Goal: Obtain resource: Download file/media

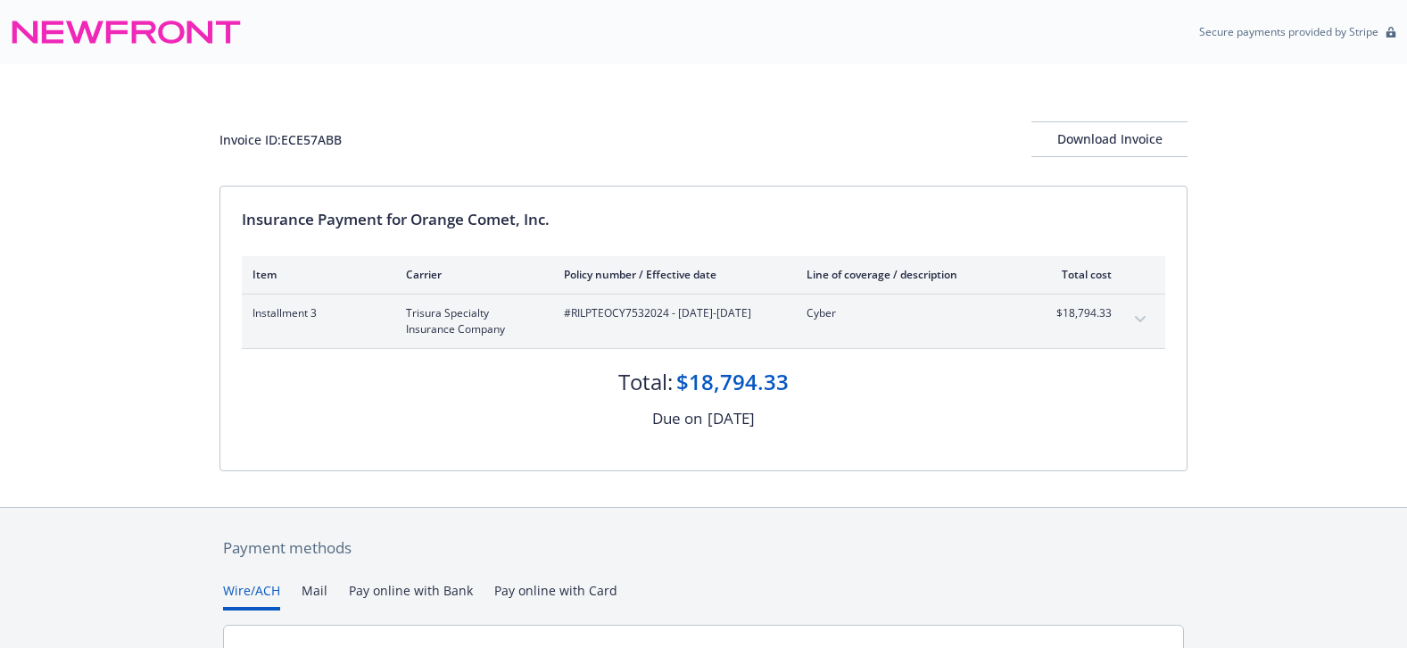
click at [1349, 129] on div "Invoice ID: ECE57ABB Download Invoice Insurance Payment for Orange Comet, Inc. …" at bounding box center [703, 285] width 1407 height 442
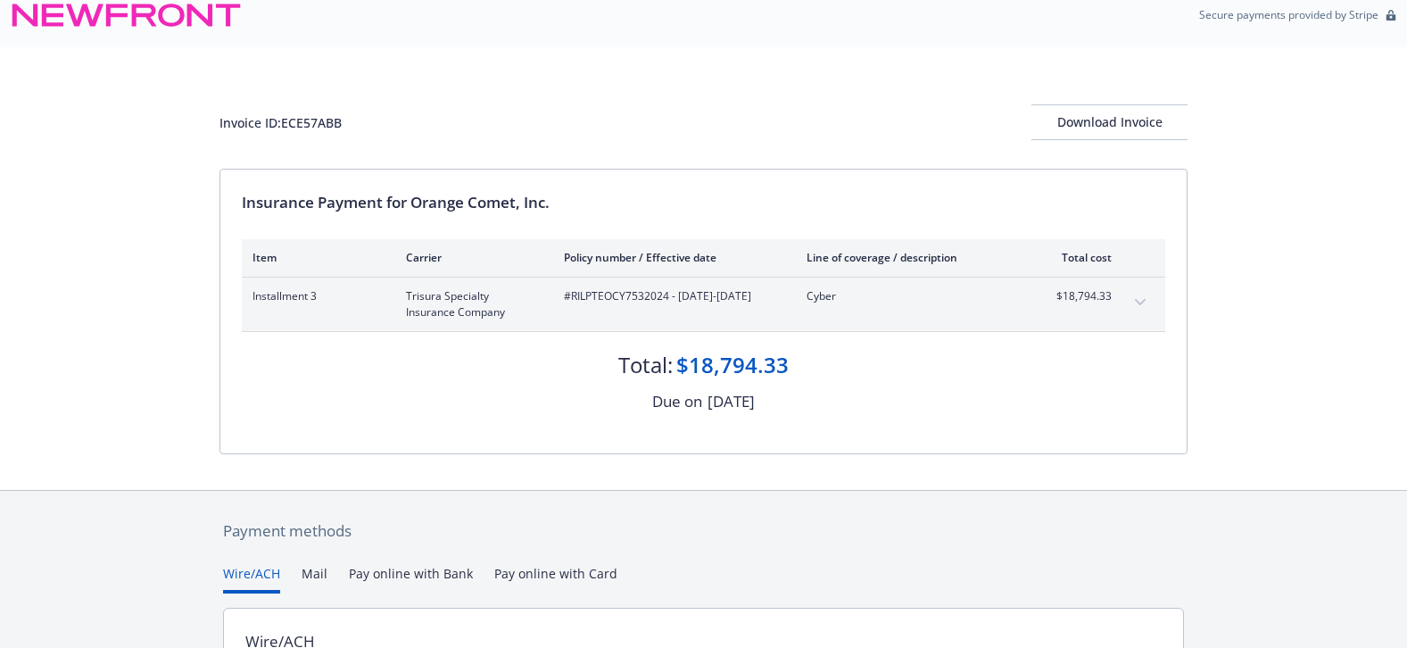
scroll to position [15, 0]
click at [587, 295] on span "#RILPTEOCY7532024 - [DATE]-[DATE]" at bounding box center [671, 298] width 214 height 16
drag, startPoint x: 565, startPoint y: 295, endPoint x: 635, endPoint y: 318, distance: 73.9
click at [635, 306] on span "#RILPTEOCY7532024 - [DATE]-[DATE]" at bounding box center [671, 298] width 214 height 16
drag, startPoint x: 221, startPoint y: 124, endPoint x: 346, endPoint y: 121, distance: 124.9
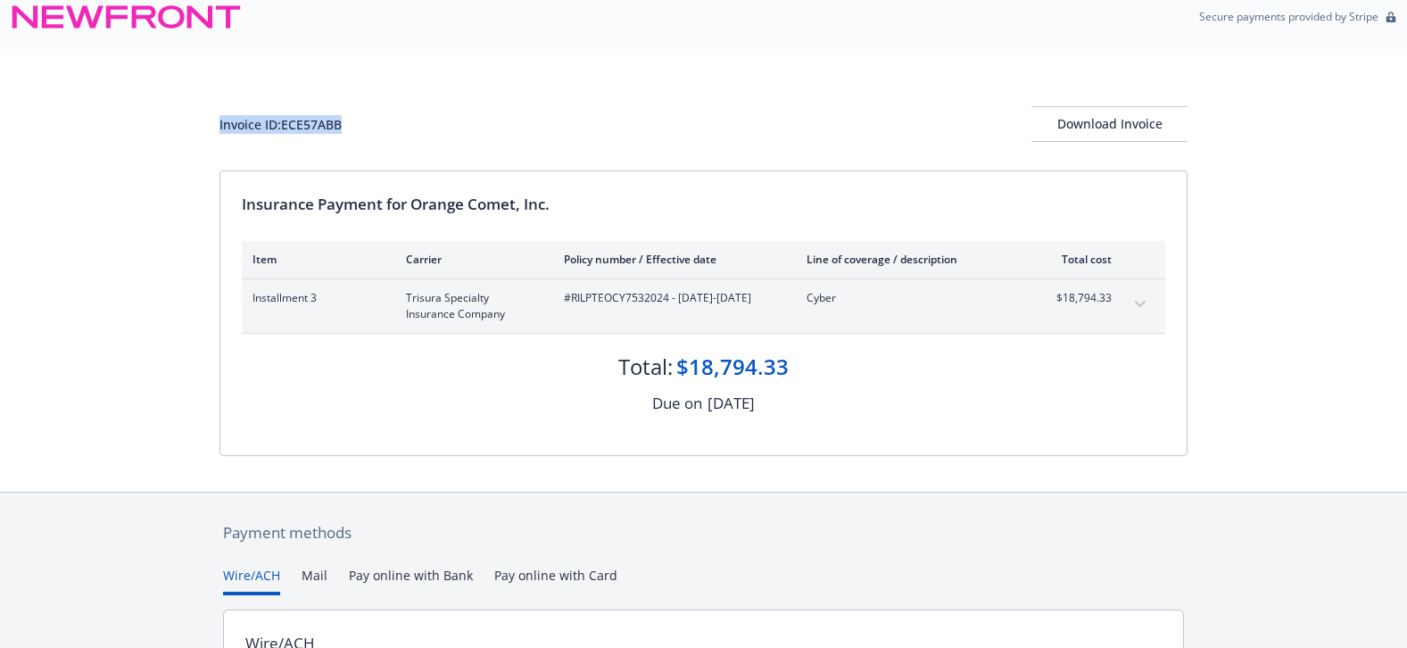
click at [346, 121] on div "Invoice ID: ECE57ABB Download Invoice" at bounding box center [703, 124] width 968 height 36
copy div "Invoice ID: ECE57ABB"
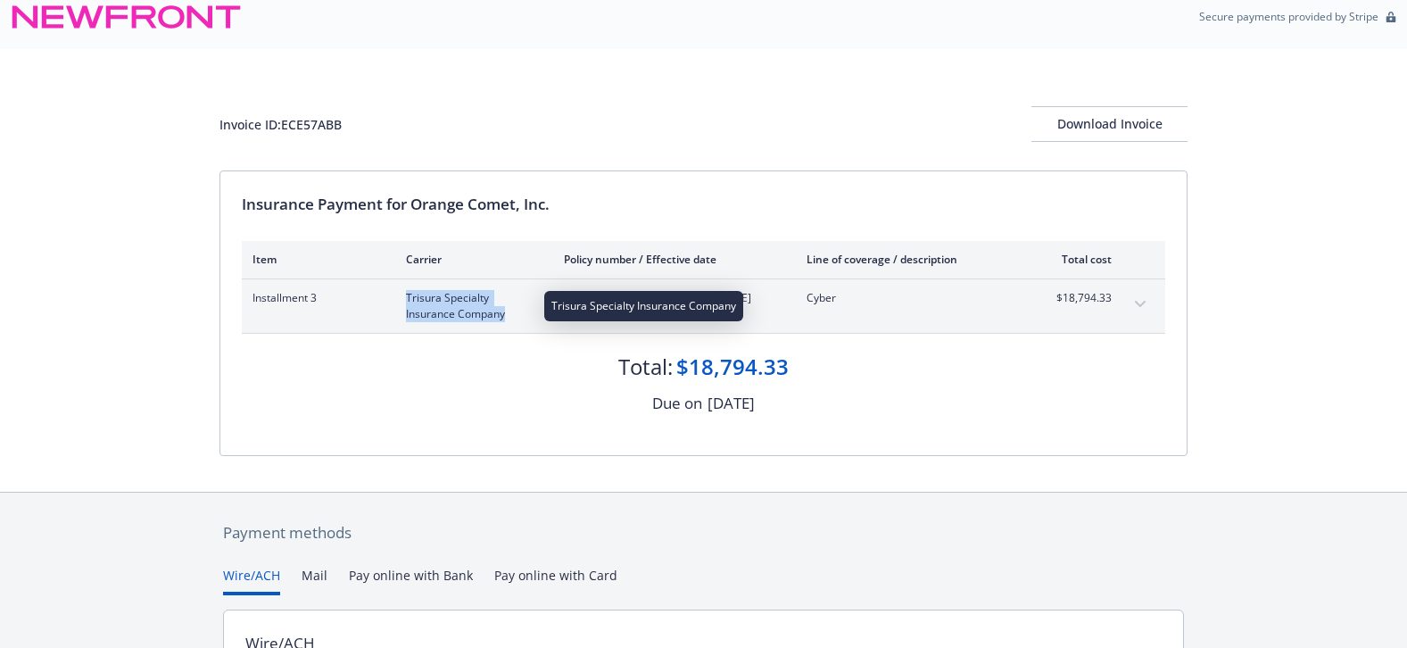
drag, startPoint x: 406, startPoint y: 297, endPoint x: 525, endPoint y: 320, distance: 121.7
click at [525, 320] on span "Trisura Specialty Insurance Company" at bounding box center [470, 306] width 129 height 32
copy span "Trisura Specialty Insurance Company"
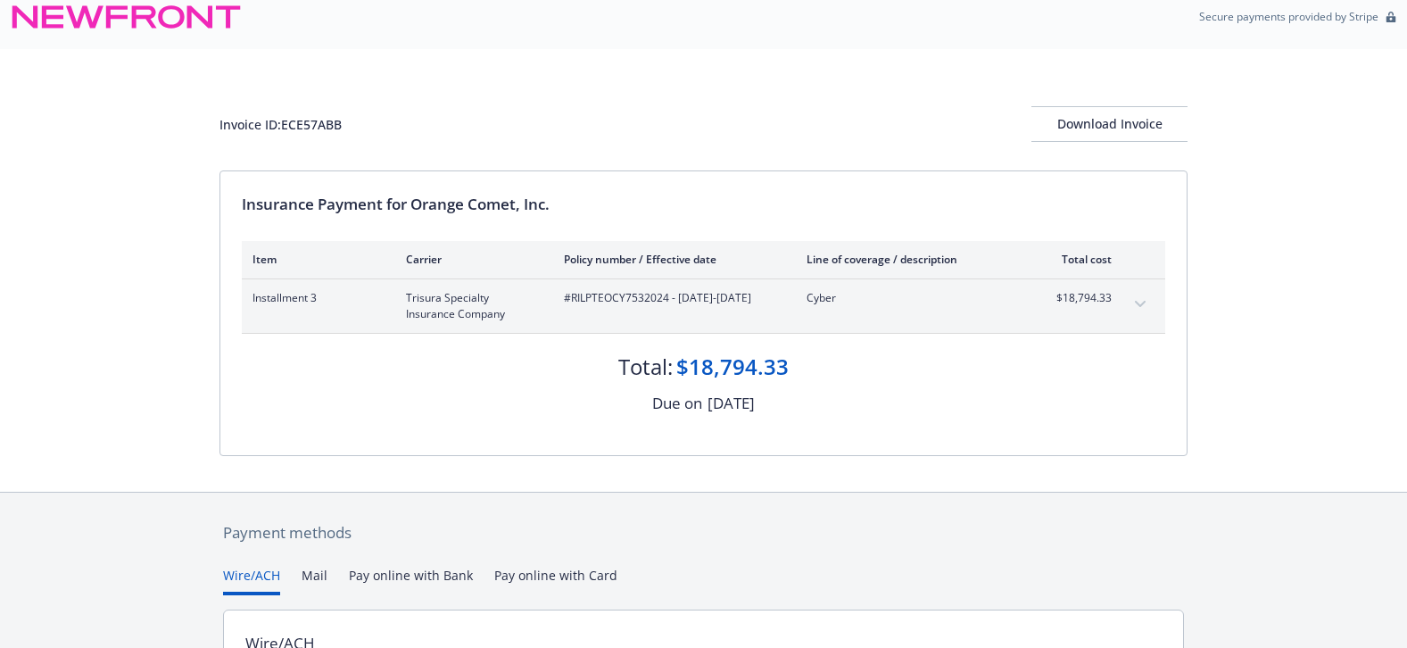
click at [659, 127] on div "Invoice ID: ECE57ABB Download Invoice" at bounding box center [703, 124] width 968 height 36
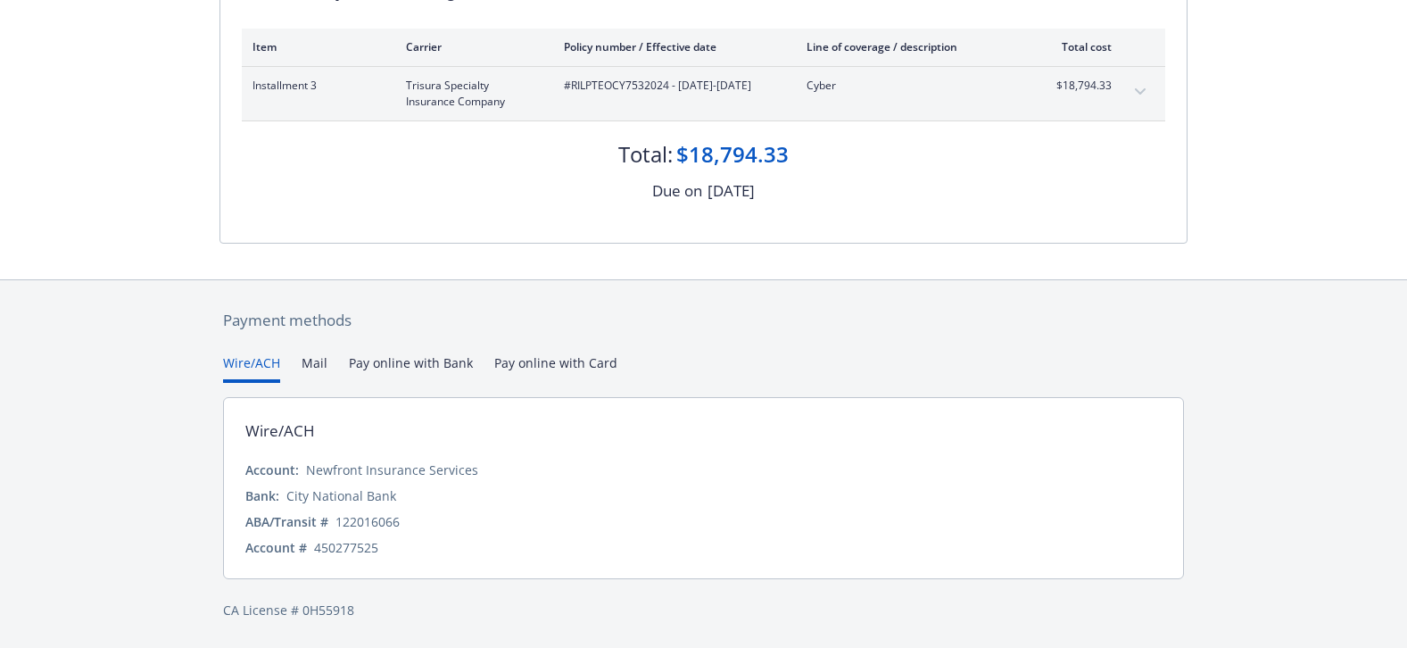
scroll to position [0, 0]
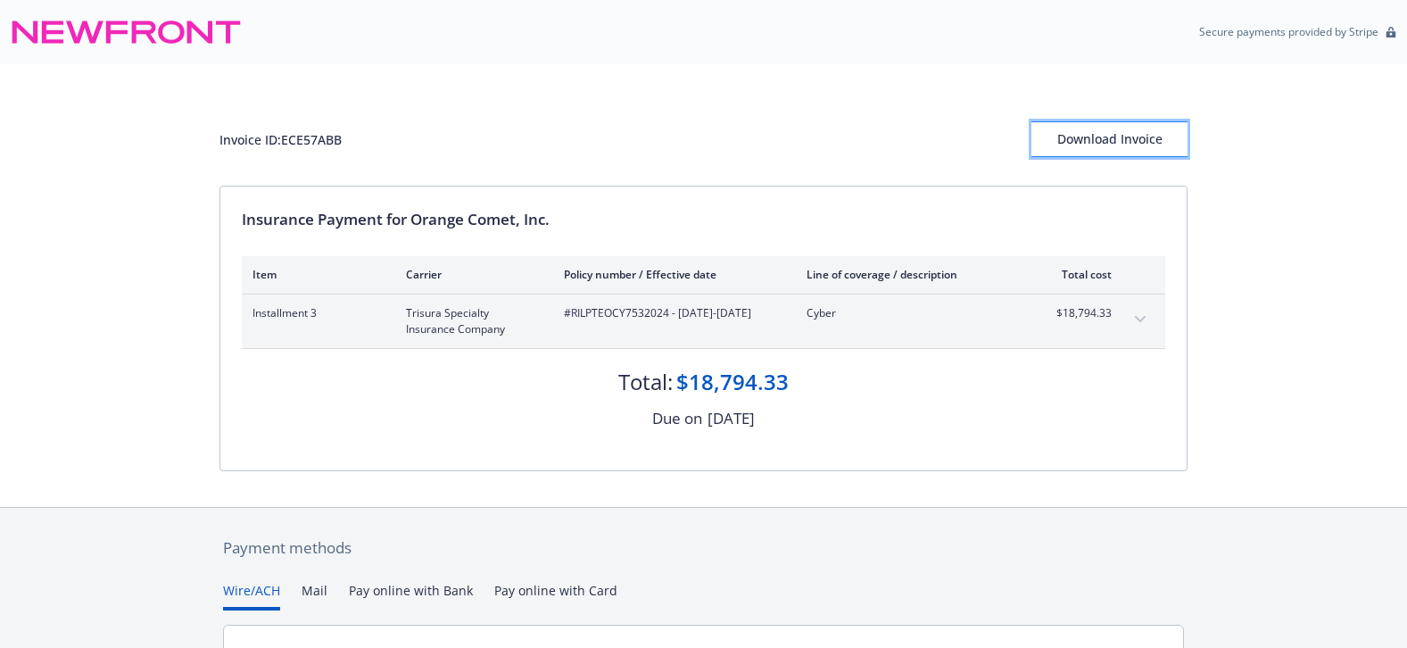
click at [1115, 134] on div "Download Invoice" at bounding box center [1109, 139] width 156 height 34
click at [1077, 137] on div "Download Invoice" at bounding box center [1109, 139] width 156 height 34
click at [573, 314] on span "#RILPTEOCY7532024 - [DATE]-[DATE]" at bounding box center [671, 313] width 214 height 16
drag, startPoint x: 246, startPoint y: 313, endPoint x: 328, endPoint y: 311, distance: 82.1
click at [328, 311] on div "Installment 3 Trisura Specialty Insurance Company #RILPTEOCY7532024 - [DATE]-[D…" at bounding box center [703, 321] width 923 height 54
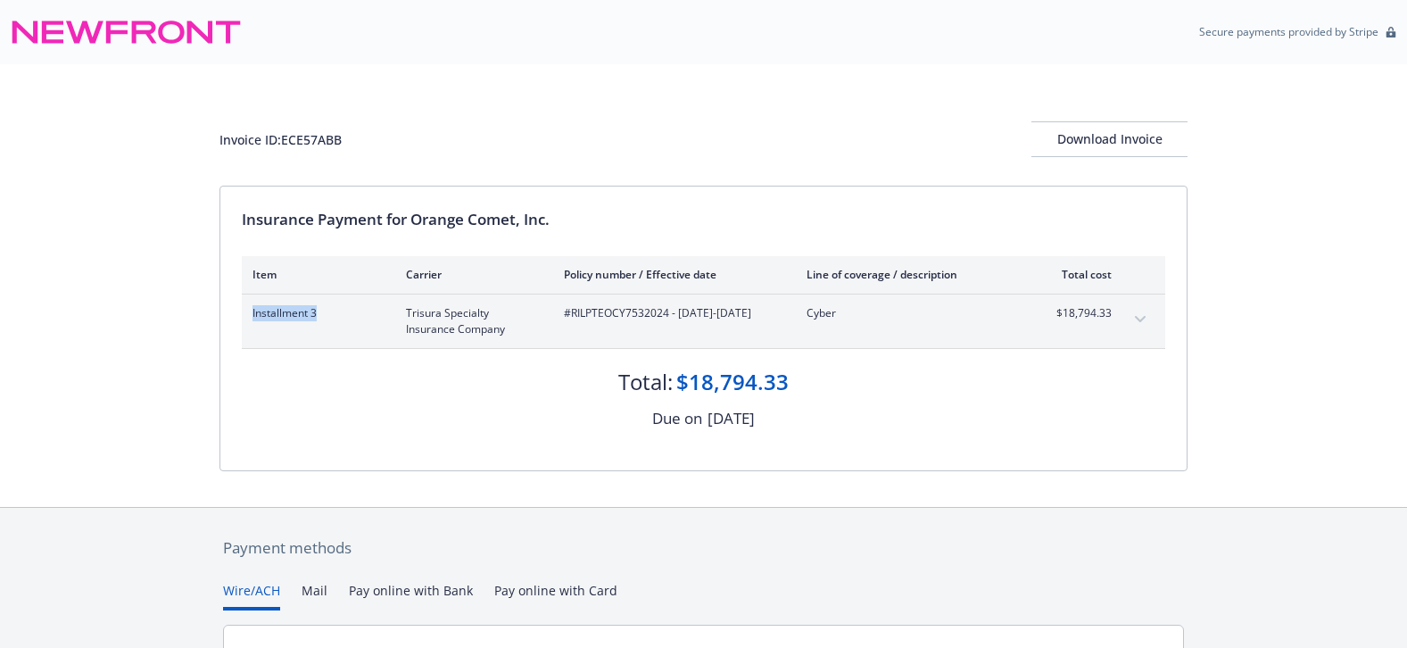
copy span "Installment 3"
drag, startPoint x: 804, startPoint y: 311, endPoint x: 860, endPoint y: 316, distance: 56.4
click at [860, 316] on div "Installment 3 Trisura Specialty Insurance Company #RILPTEOCY7532024 - [DATE]-[D…" at bounding box center [681, 321] width 859 height 32
copy span "Cyber"
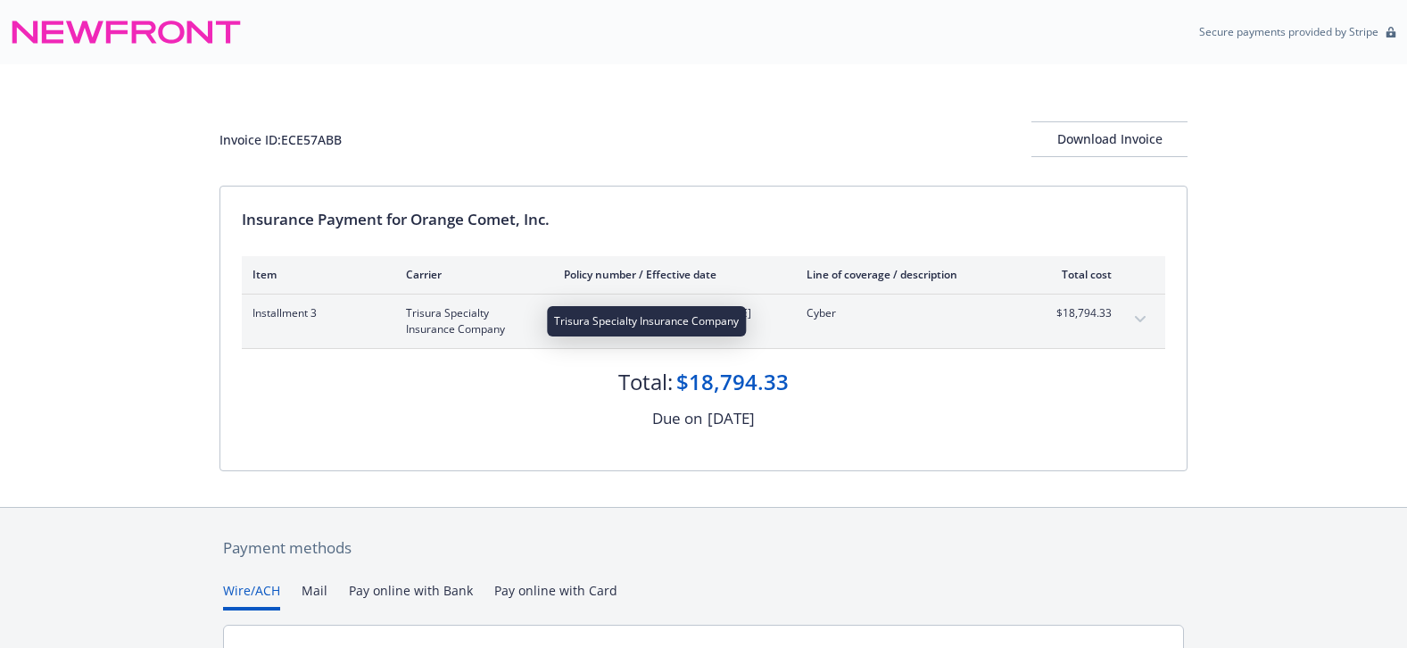
click at [433, 315] on span "Trisura Specialty Insurance Company" at bounding box center [470, 321] width 129 height 32
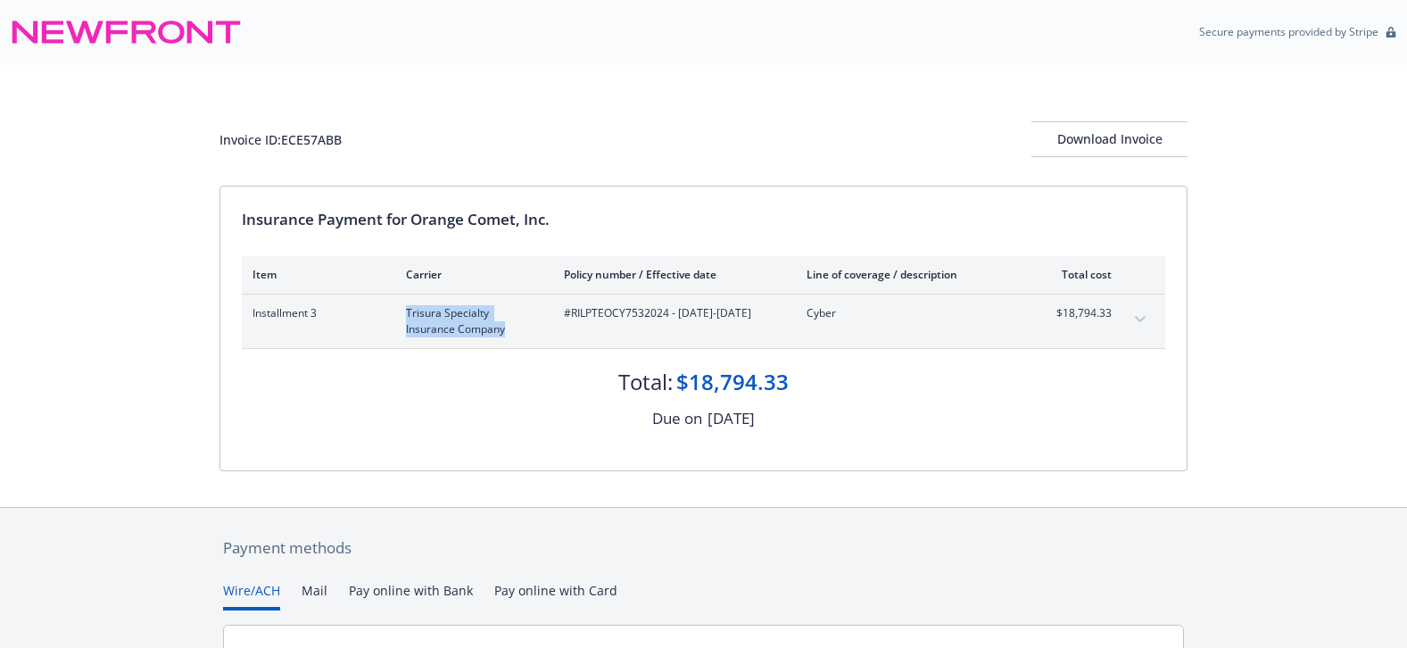
drag, startPoint x: 404, startPoint y: 311, endPoint x: 523, endPoint y: 334, distance: 120.7
click at [523, 334] on div "Installment 3 Trisura Specialty Insurance Company #RILPTEOCY7532024 - [DATE]-[D…" at bounding box center [681, 321] width 859 height 32
copy span "Trisura Specialty Insurance Company"
drag, startPoint x: 564, startPoint y: 311, endPoint x: 656, endPoint y: 337, distance: 95.4
click at [656, 337] on div "Installment 3 Trisura Specialty Insurance Company #RILPTEOCY7532024 - [DATE]-[D…" at bounding box center [703, 321] width 923 height 54
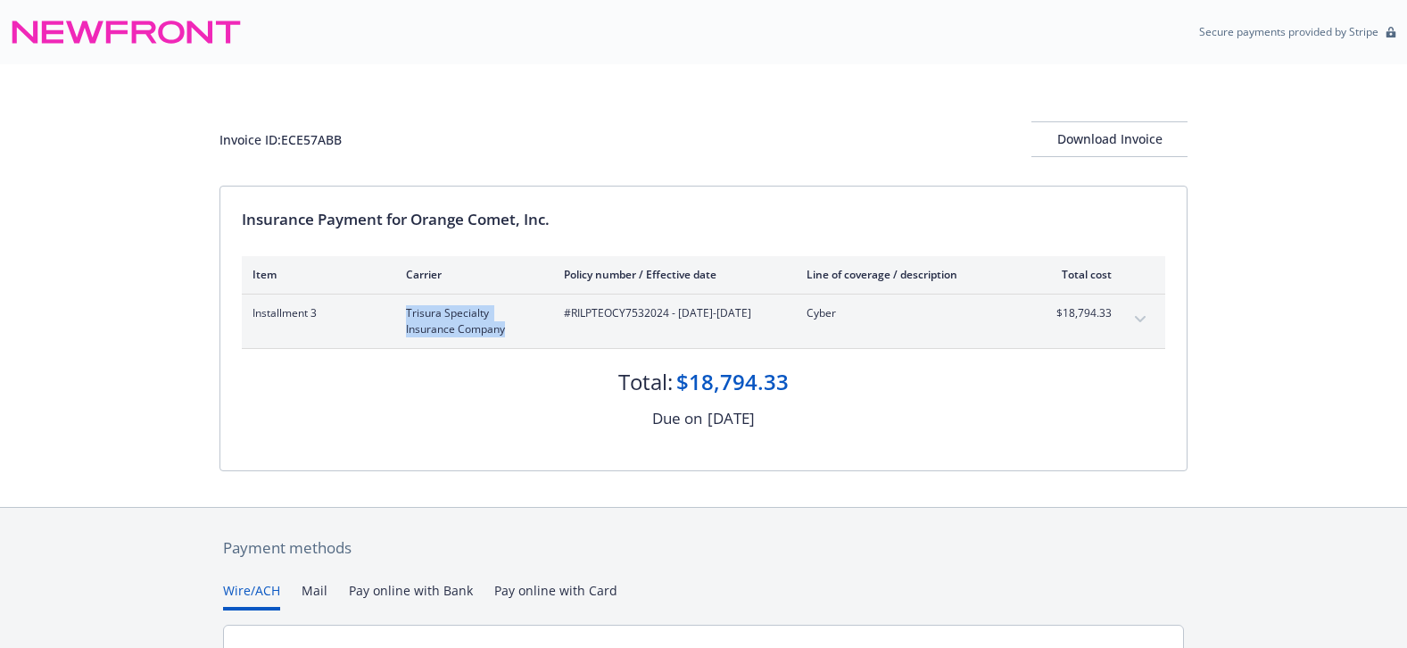
copy span "#RILPTEOCY7532024 - [DATE]-[DATE]"
click at [376, 209] on div "Insurance Payment for Orange Comet, Inc." at bounding box center [703, 219] width 923 height 23
